Goal: Find specific page/section: Find specific page/section

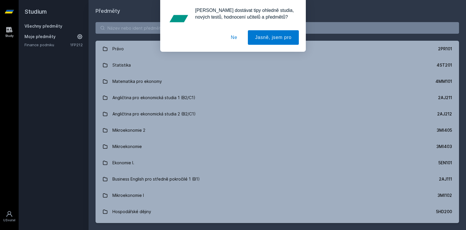
click at [113, 34] on div "[PERSON_NAME] dostávat tipy ohledně studia, nových testů, hodnocení učitelů a p…" at bounding box center [233, 26] width 466 height 52
click at [115, 30] on div "[PERSON_NAME] dostávat tipy ohledně studia, nových testů, hodnocení učitelů a p…" at bounding box center [233, 26] width 466 height 52
click at [236, 37] on button "Ne" at bounding box center [234, 37] width 21 height 15
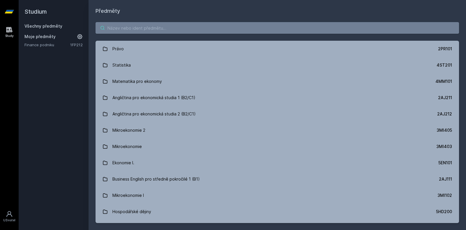
click at [191, 25] on input "search" at bounding box center [278, 28] width 364 height 12
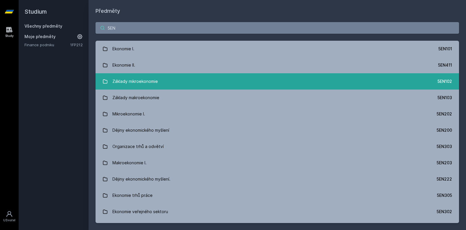
type input "5EN"
click at [220, 83] on link "Základy mikroekonomie 5EN102" at bounding box center [278, 81] width 364 height 16
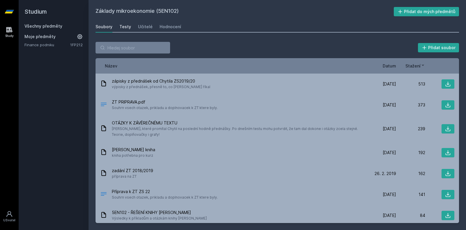
click at [127, 29] on div "Testy" at bounding box center [125, 27] width 12 height 6
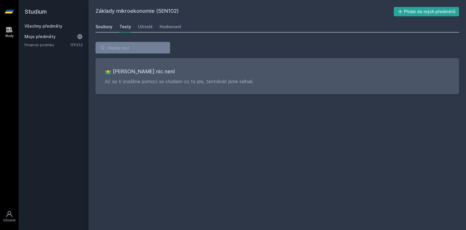
click at [105, 26] on div "Soubory" at bounding box center [104, 27] width 17 height 6
